Goal: Information Seeking & Learning: Learn about a topic

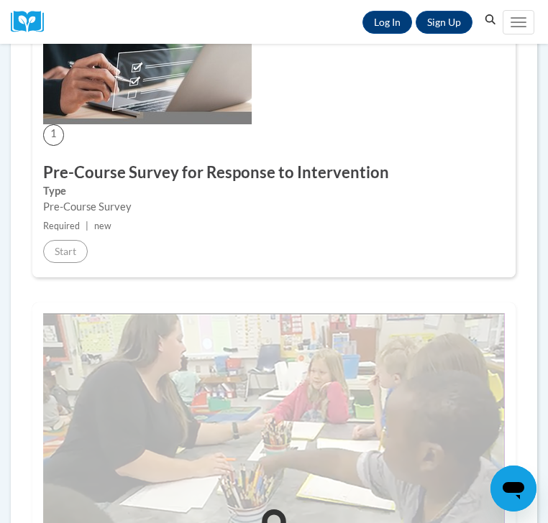
scroll to position [360, 0]
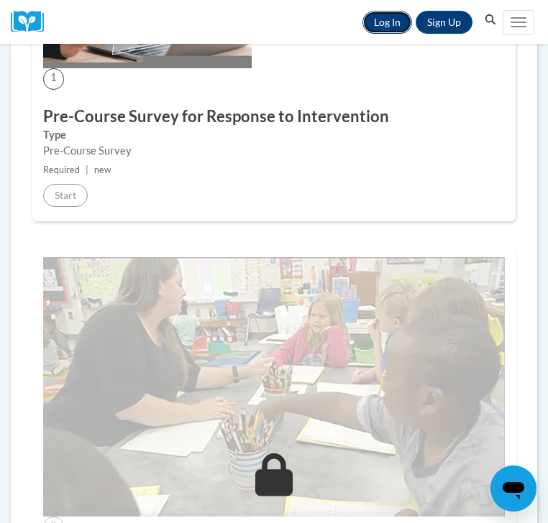
click at [382, 17] on link "Log In" at bounding box center [387, 22] width 50 height 23
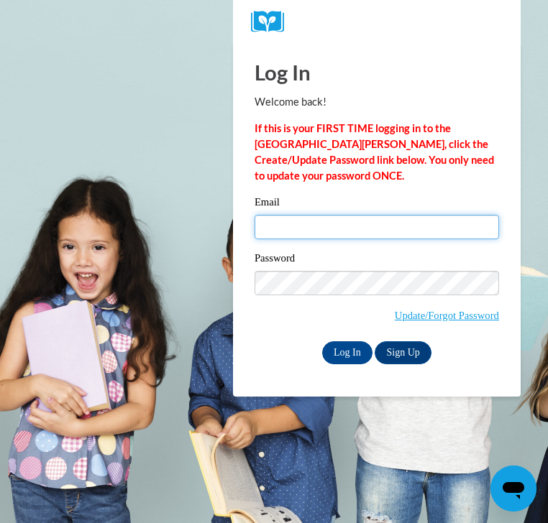
click at [303, 234] on input "Email" at bounding box center [376, 227] width 244 height 24
type input "ramurph@sunprairieschools.org"
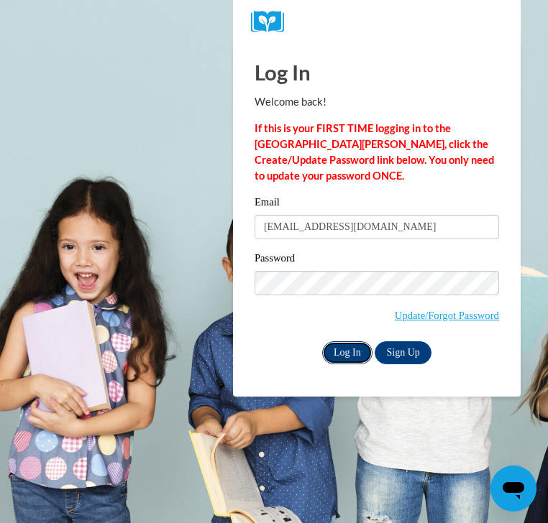
click at [366, 348] on input "Log In" at bounding box center [347, 352] width 50 height 23
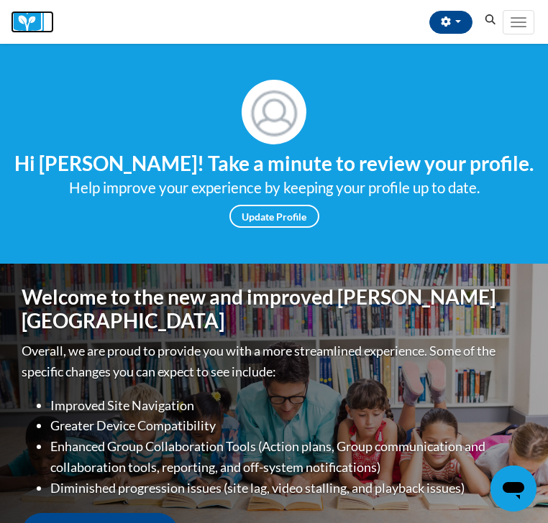
click at [27, 29] on img at bounding box center [32, 22] width 43 height 22
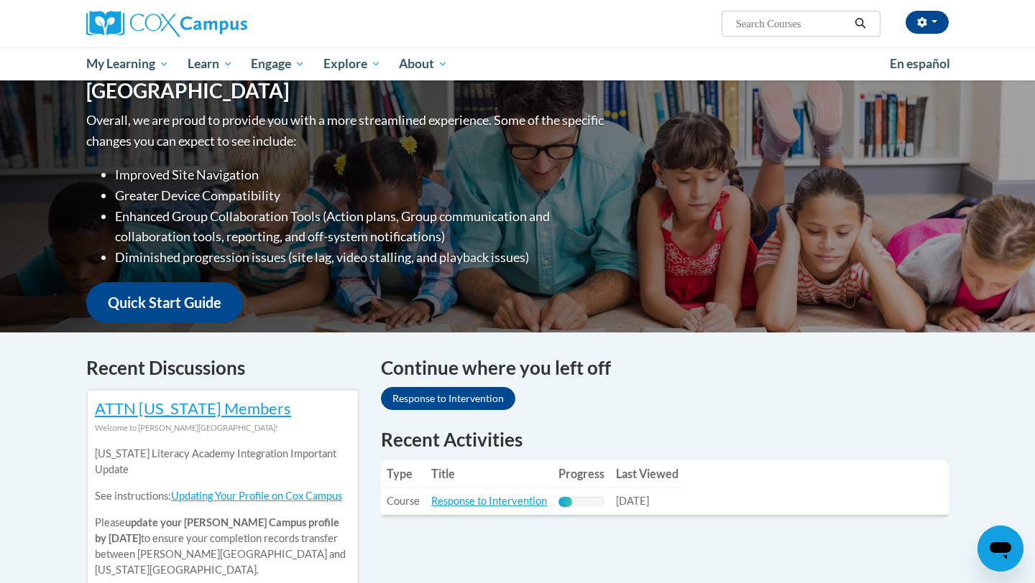
scroll to position [175, 0]
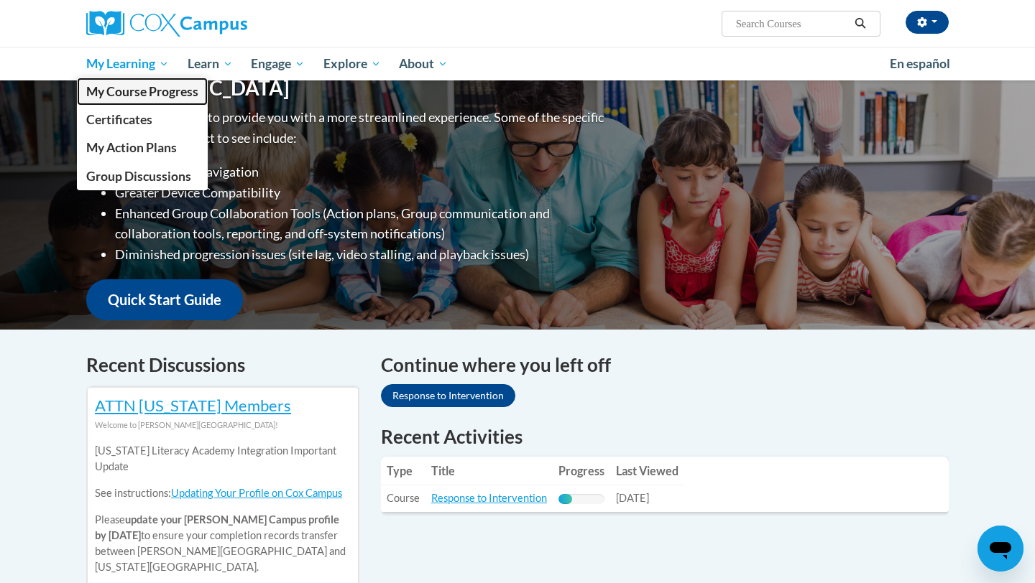
click at [154, 77] on li "My Learning My Learning My Course Progress Certificates My Action Plans Group D…" at bounding box center [127, 63] width 101 height 33
click at [153, 93] on span "My Course Progress" at bounding box center [142, 91] width 112 height 15
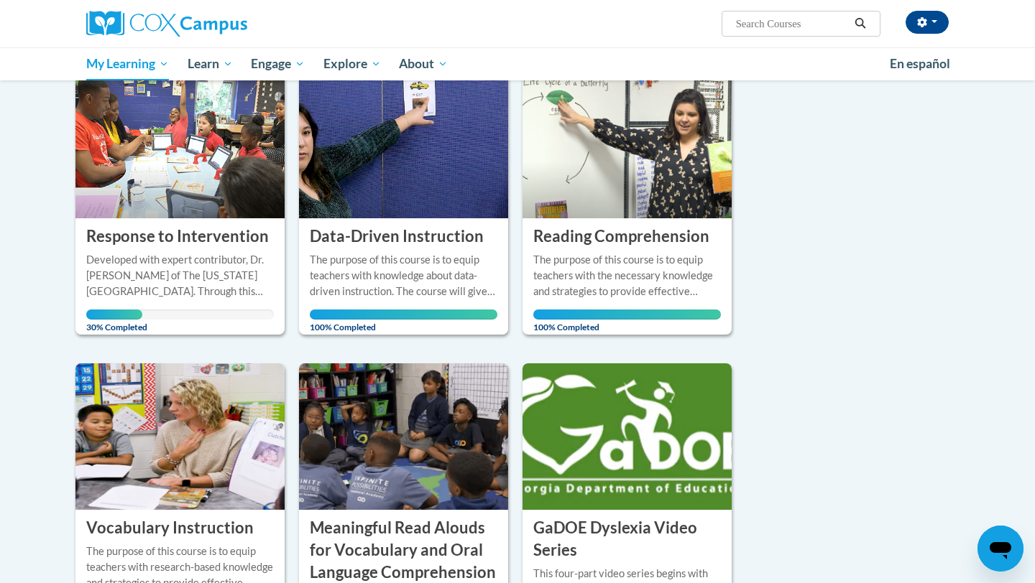
scroll to position [191, 0]
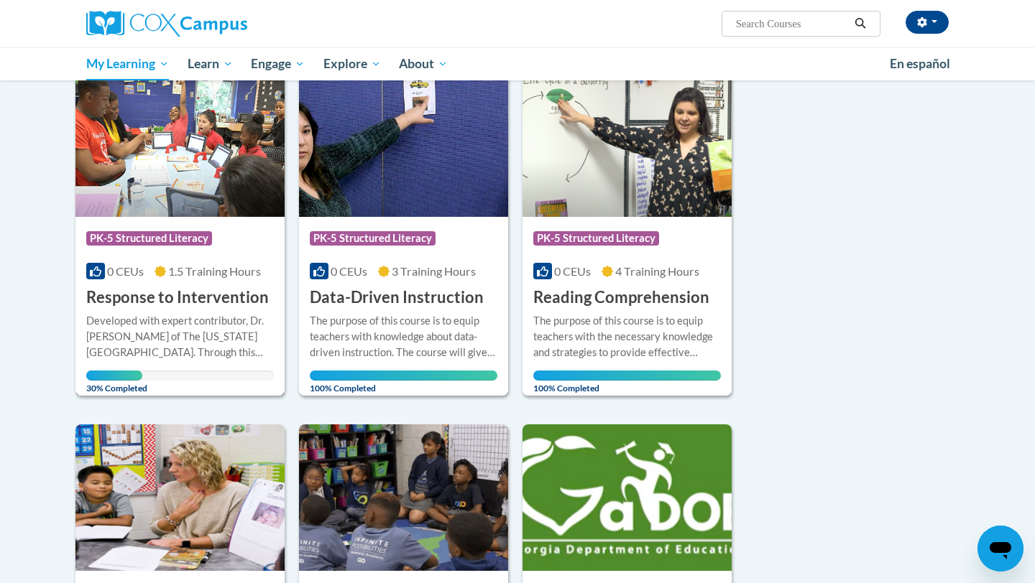
click at [223, 244] on div "Course Category: PK-5 Structured Literacy" at bounding box center [180, 240] width 188 height 32
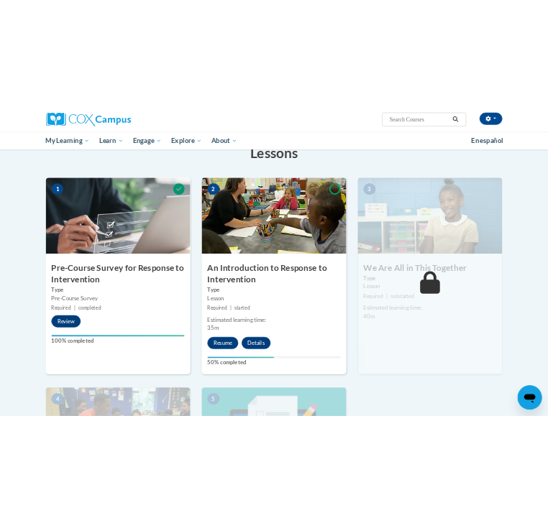
scroll to position [371, 0]
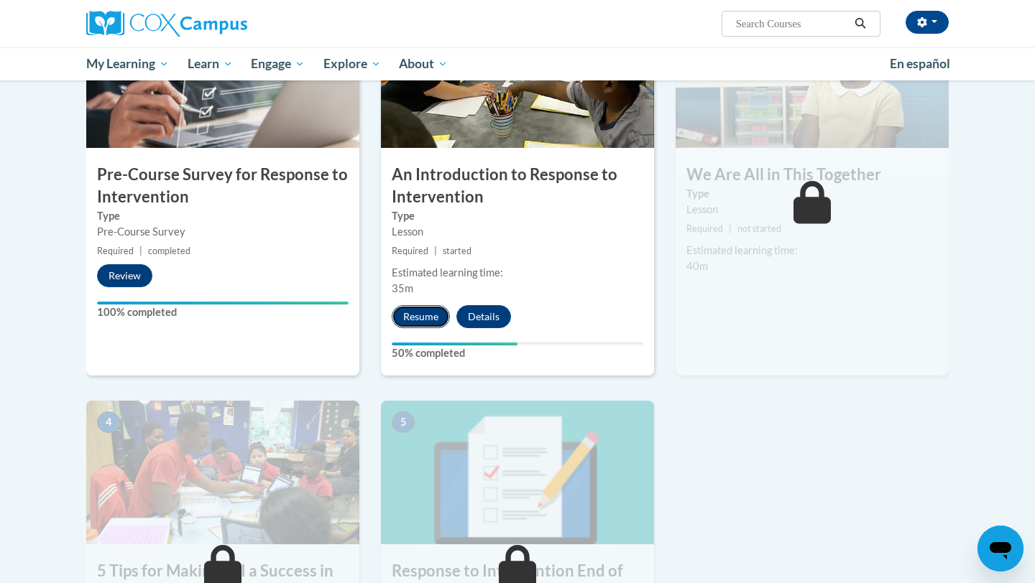
click at [433, 315] on button "Resume" at bounding box center [421, 316] width 58 height 23
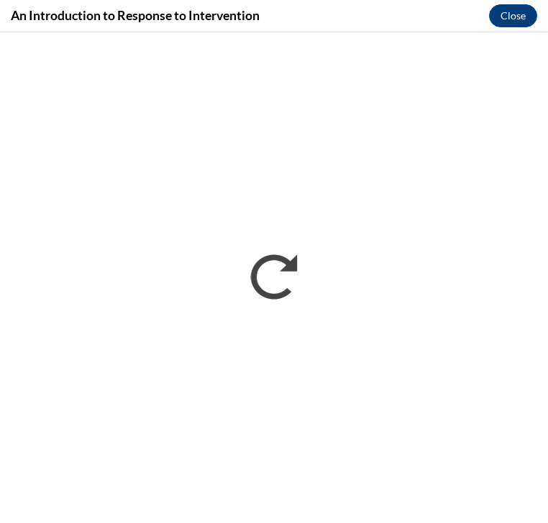
scroll to position [0, 0]
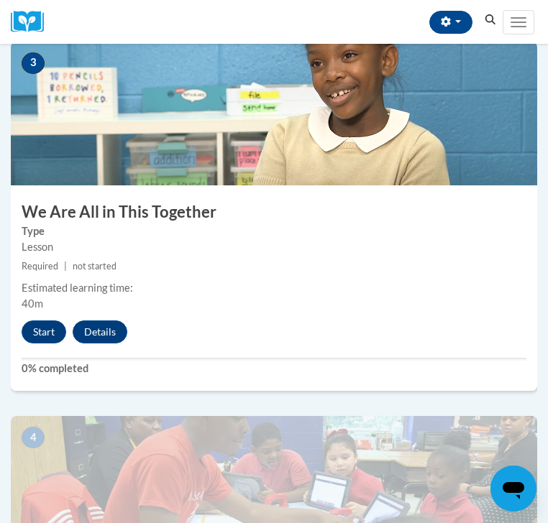
scroll to position [1045, 0]
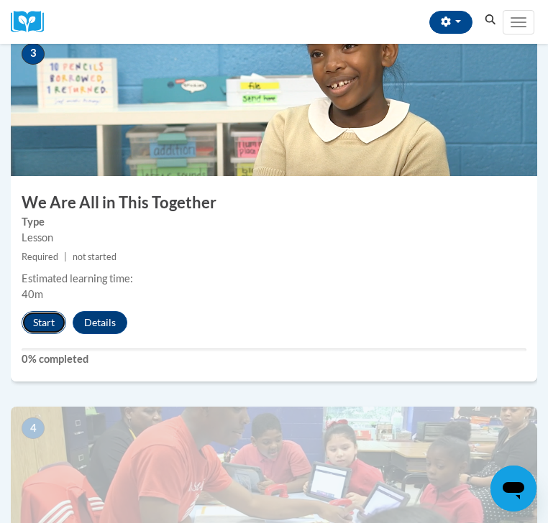
click at [50, 315] on button "Start" at bounding box center [44, 322] width 45 height 23
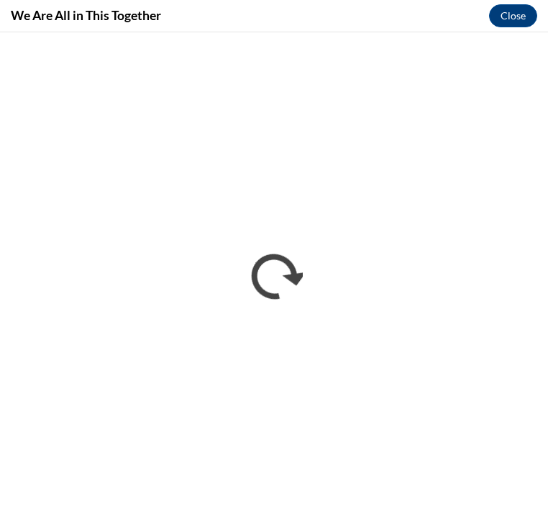
scroll to position [0, 0]
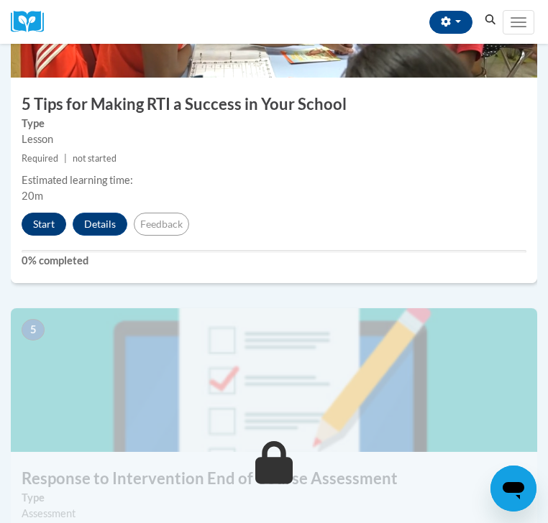
scroll to position [1465, 0]
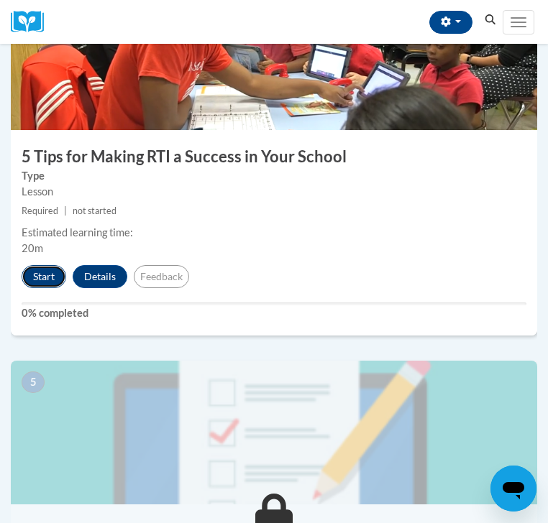
click at [49, 280] on button "Start" at bounding box center [44, 276] width 45 height 23
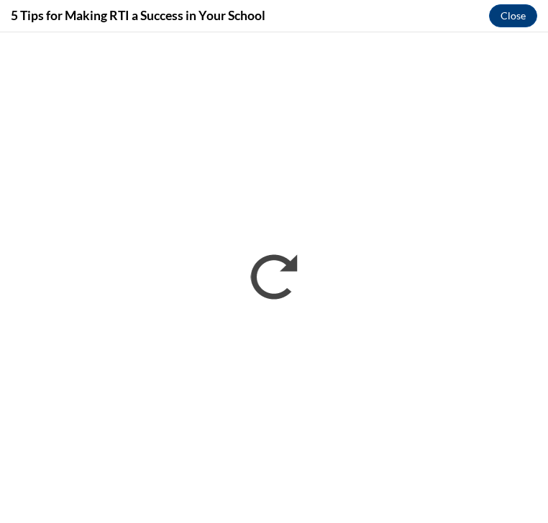
scroll to position [0, 0]
